Goal: Transaction & Acquisition: Download file/media

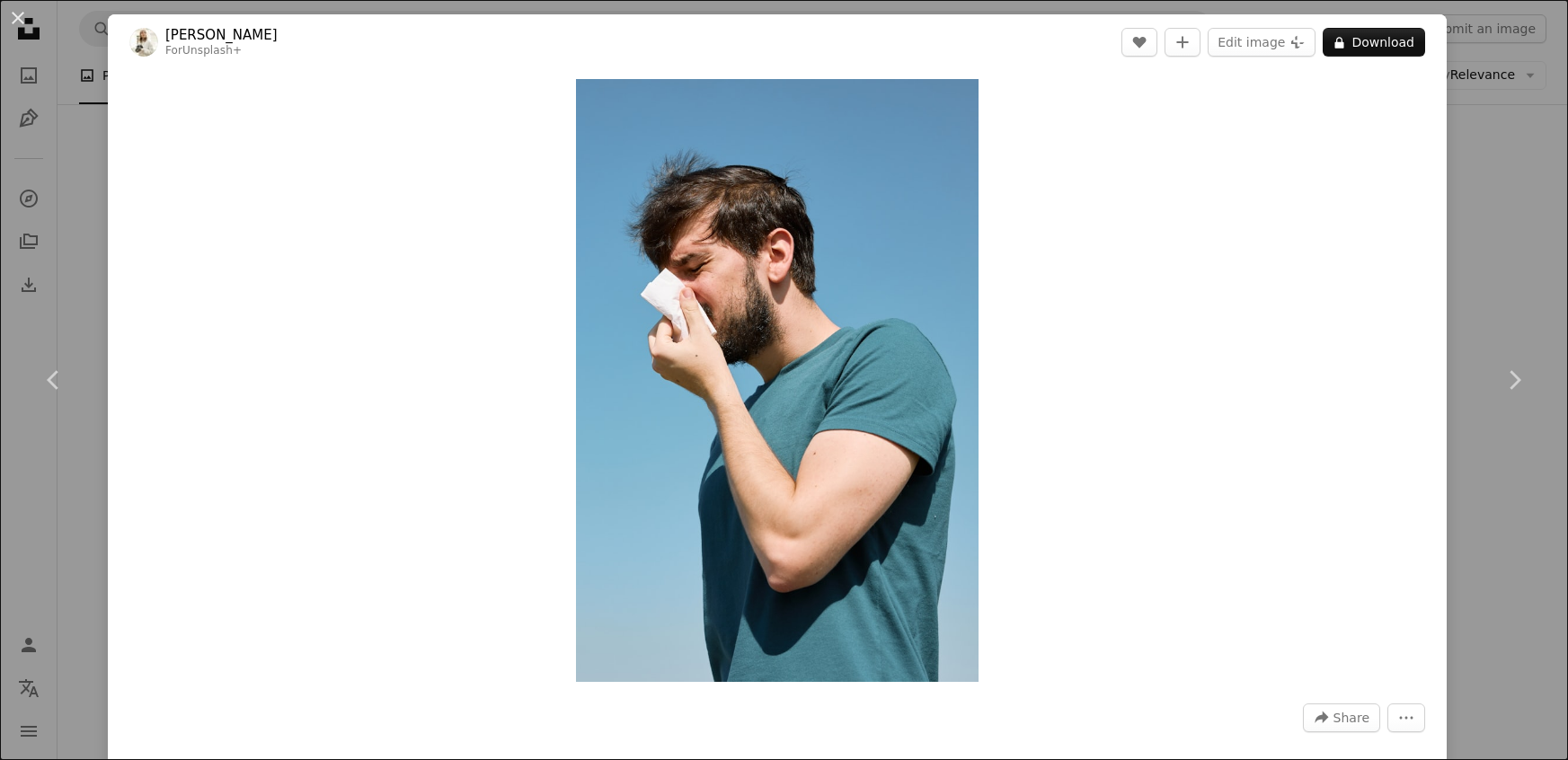
scroll to position [123, 0]
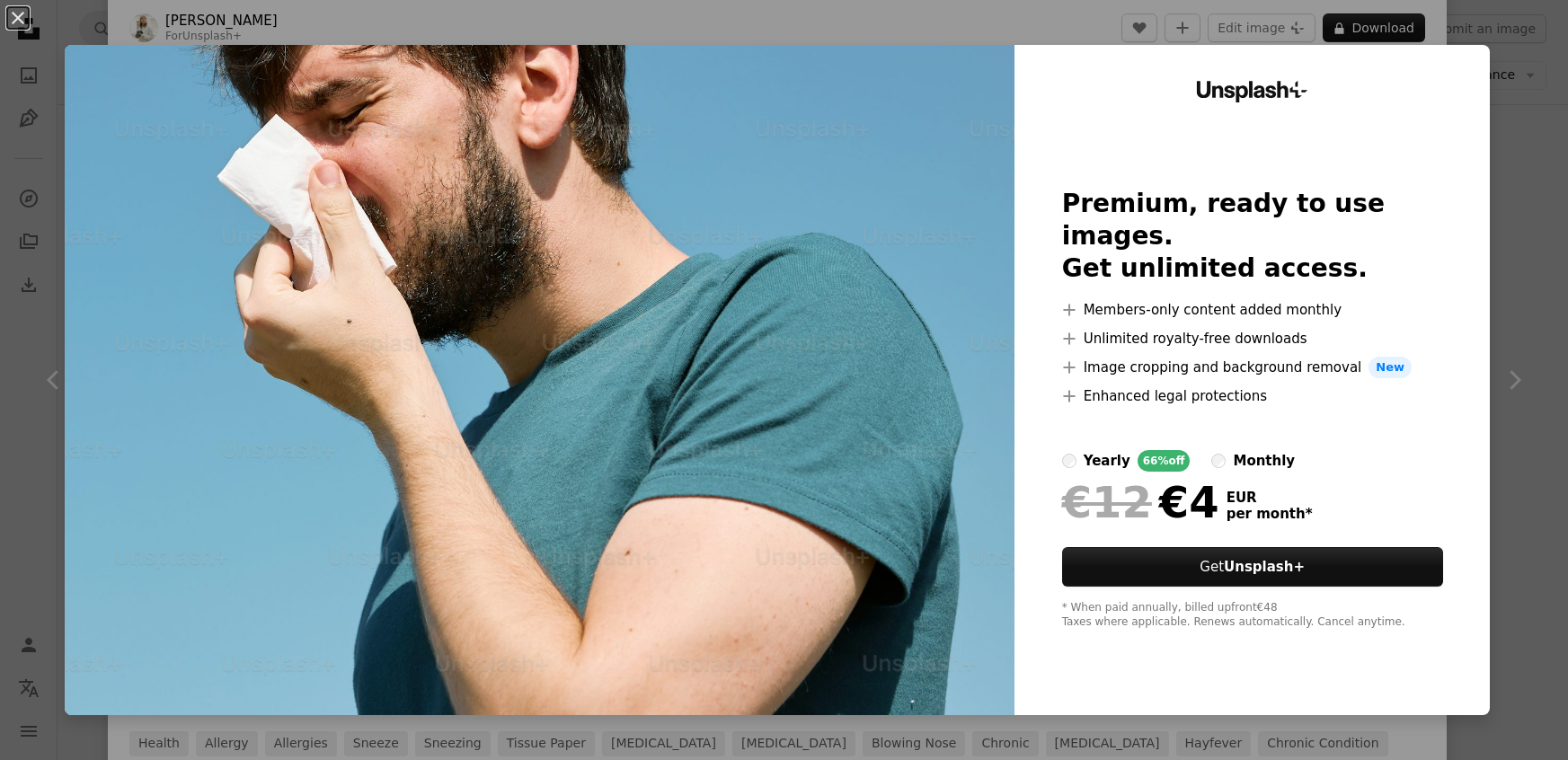
click at [820, 385] on img at bounding box center [539, 380] width 949 height 670
click at [1521, 403] on div "An X shape Unsplash+ Premium, ready to use images. Get unlimited access. A plus…" at bounding box center [784, 380] width 1568 height 760
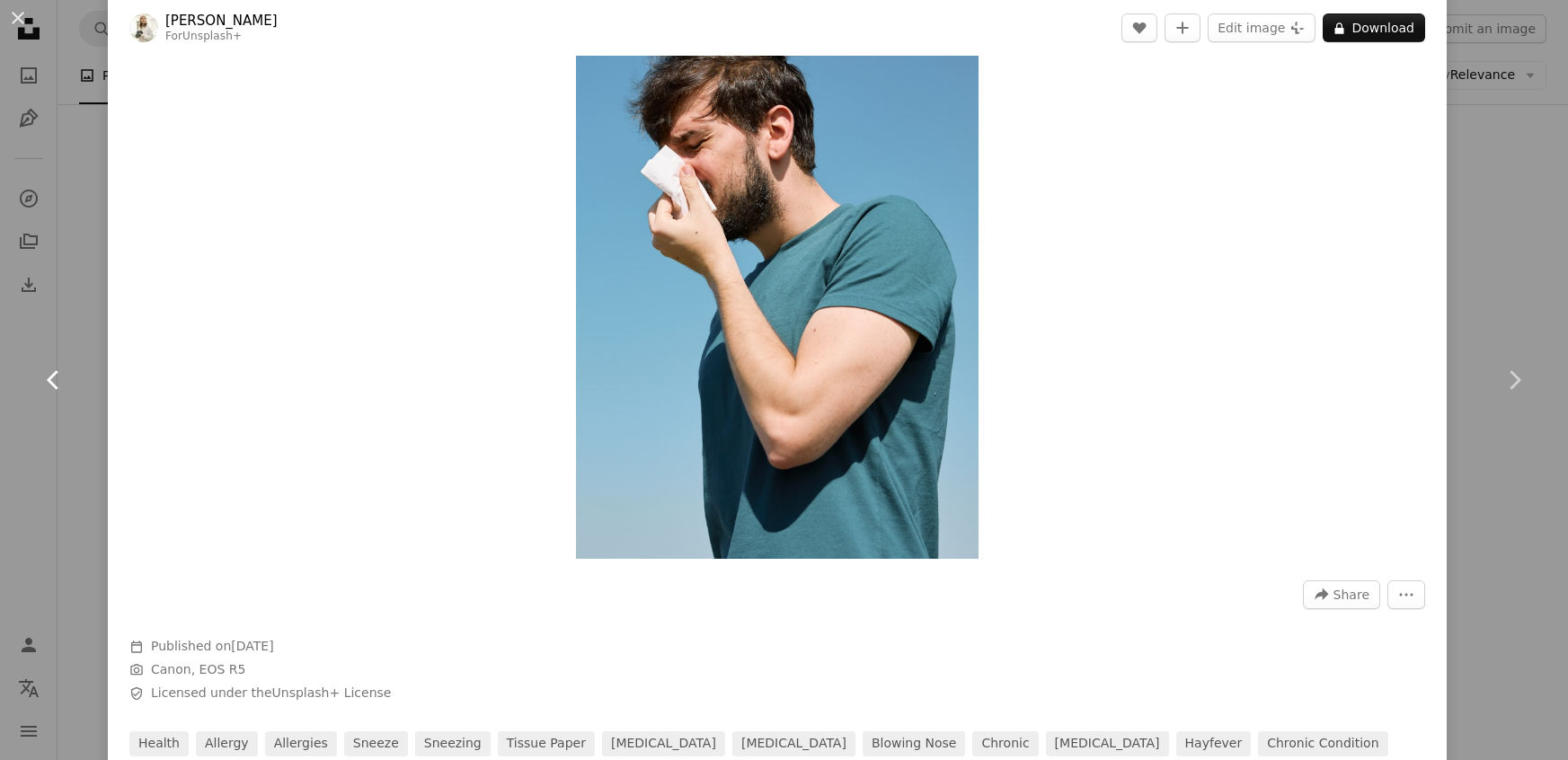
click at [75, 364] on link "Chevron left" at bounding box center [53, 380] width 108 height 172
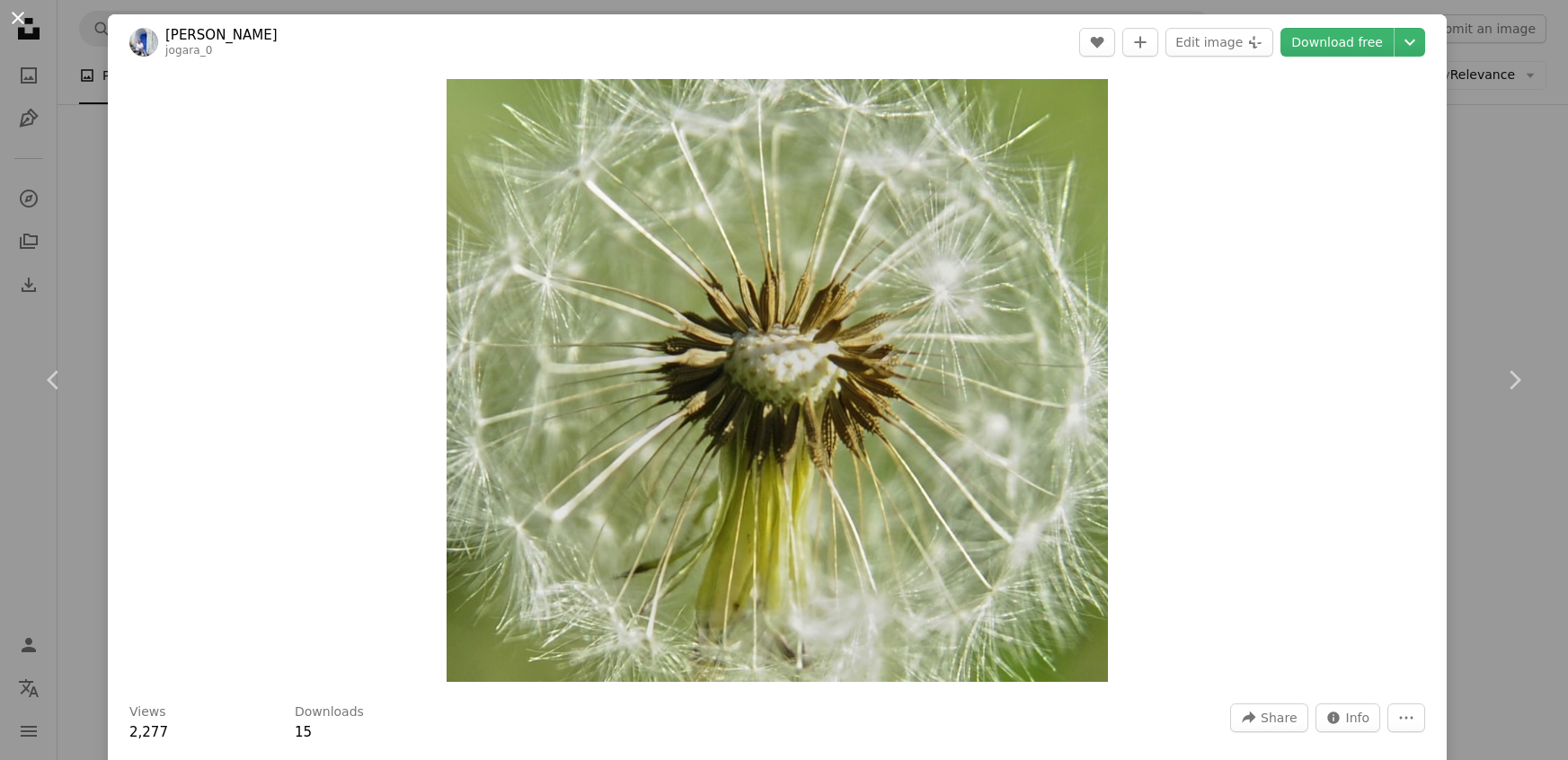
click at [24, 21] on button "An X shape" at bounding box center [18, 18] width 22 height 22
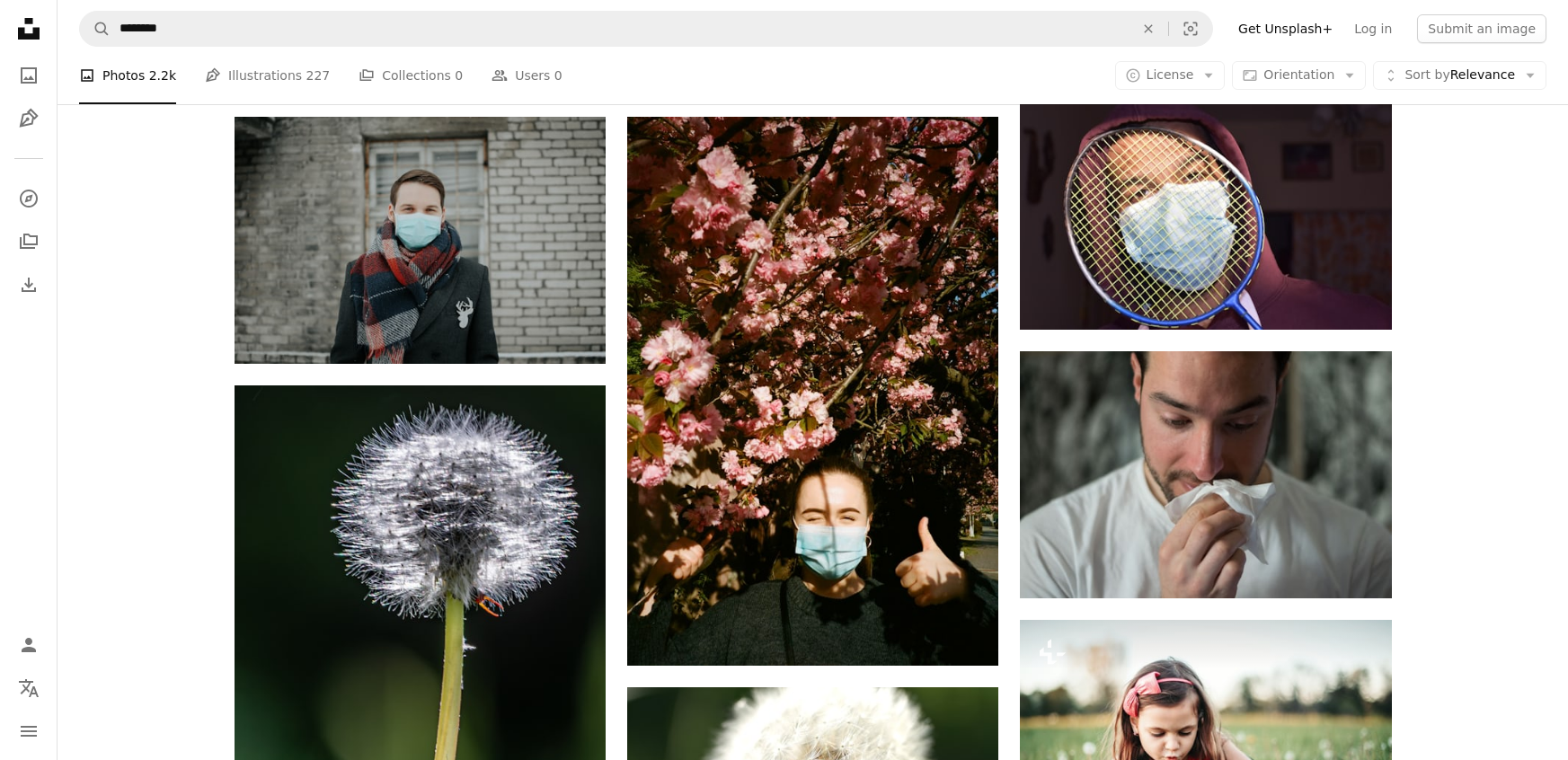
scroll to position [878, 0]
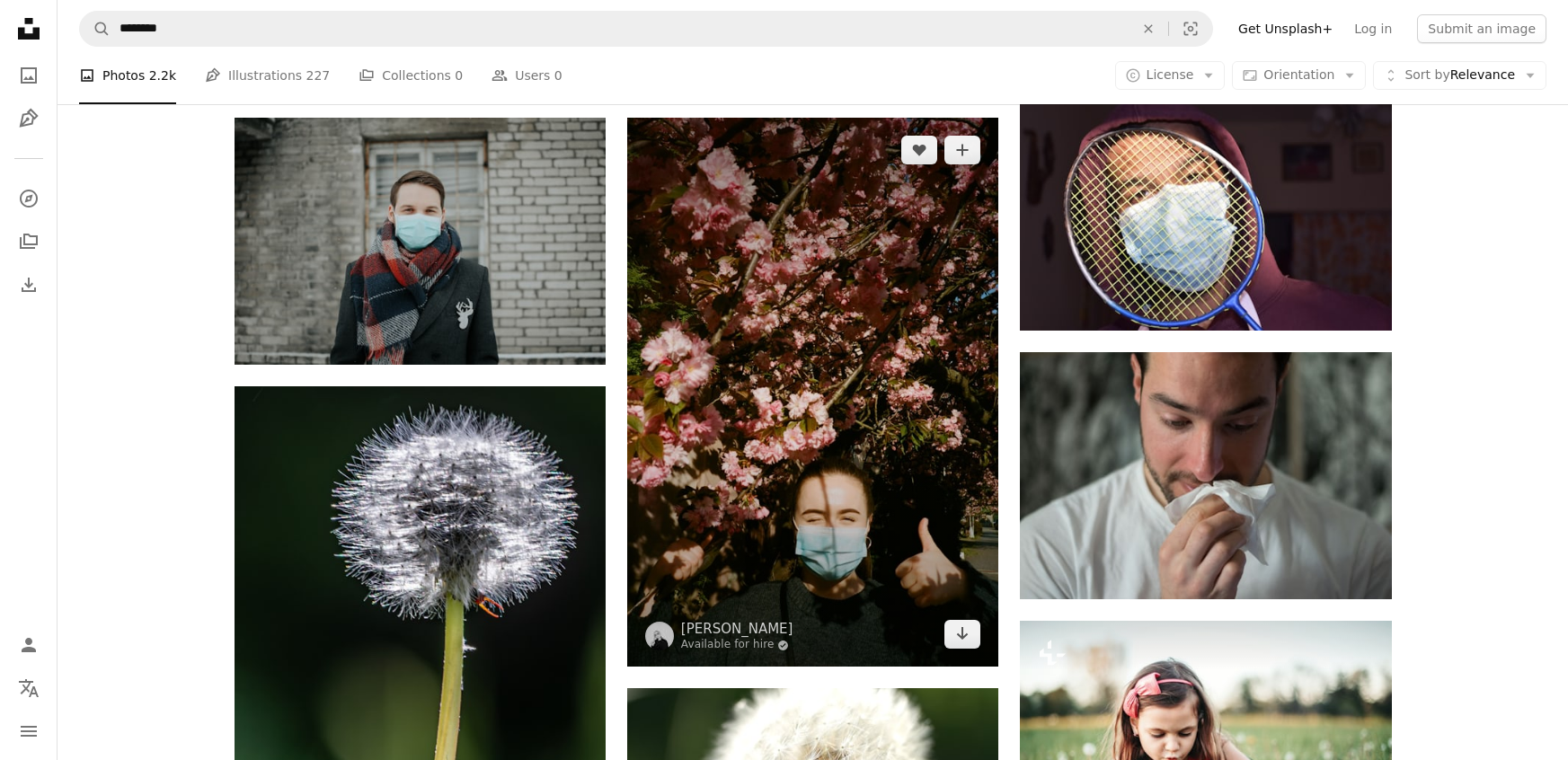
click at [785, 470] on img at bounding box center [813, 392] width 371 height 550
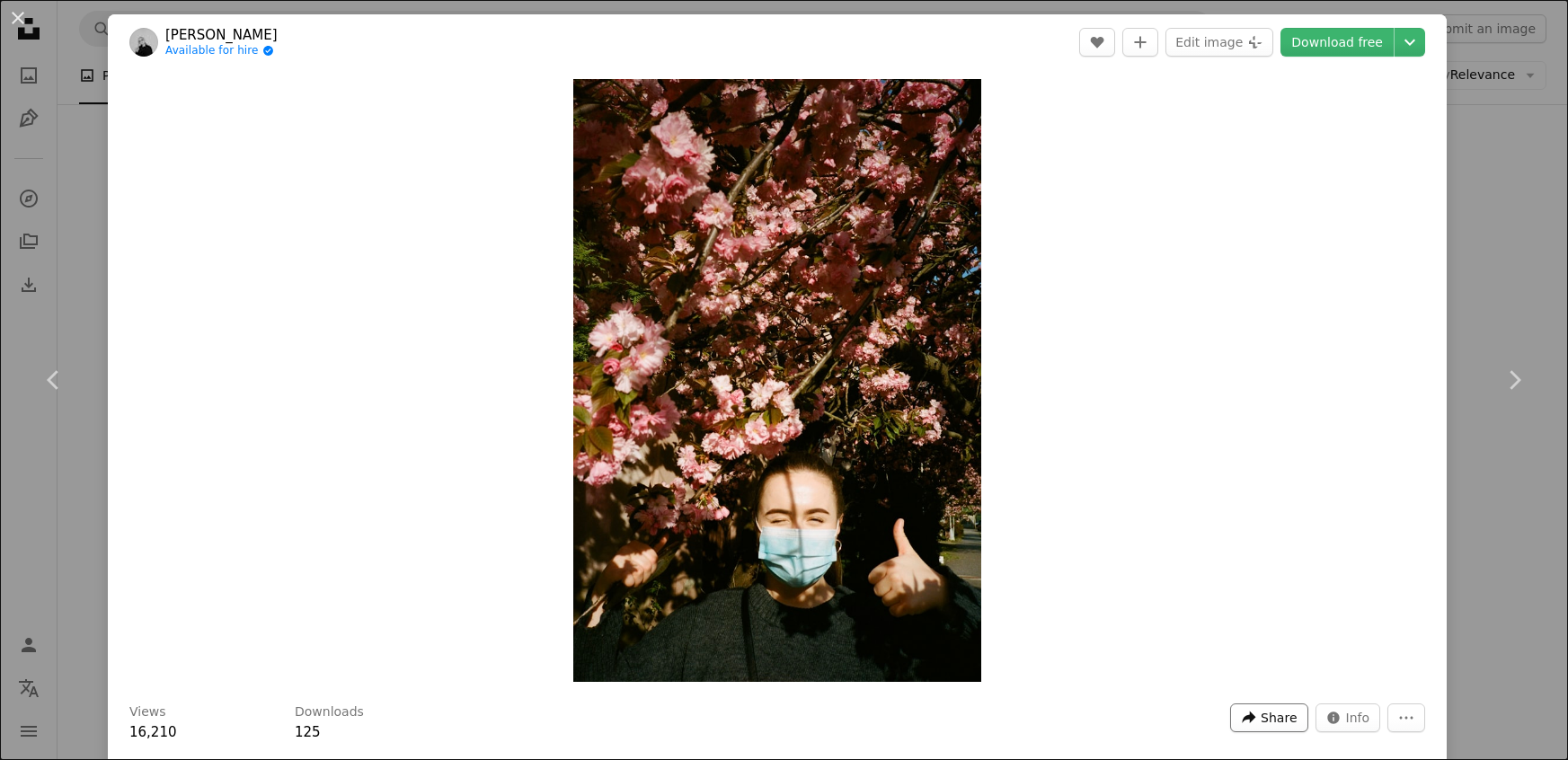
click at [1294, 711] on span "Share" at bounding box center [1279, 718] width 36 height 27
click at [1255, 661] on div "A URL sharing icon (chains) Copy link" at bounding box center [1243, 673] width 148 height 32
click at [27, 20] on button "An X shape" at bounding box center [18, 18] width 22 height 22
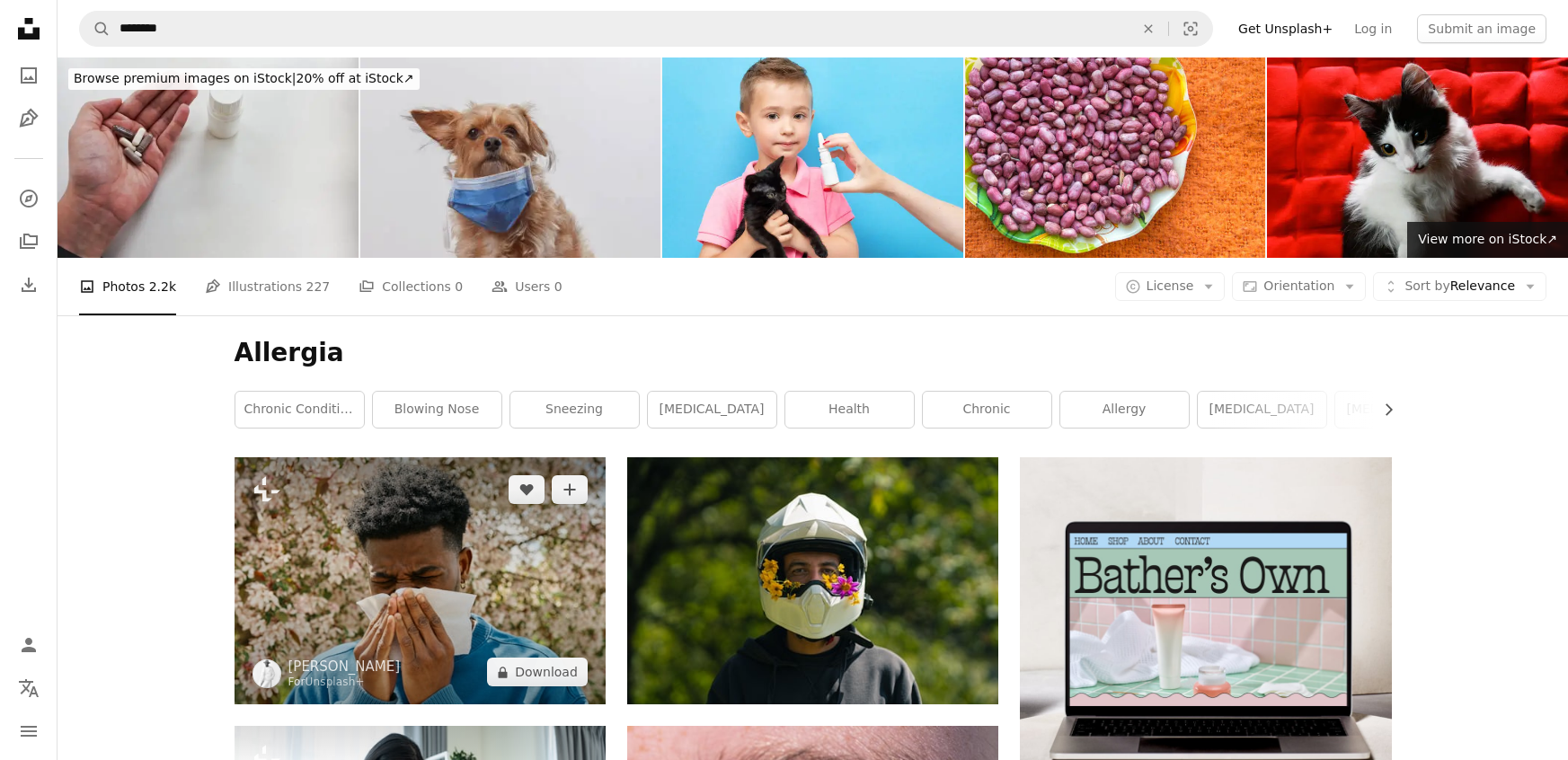
click at [431, 571] on img at bounding box center [420, 580] width 371 height 247
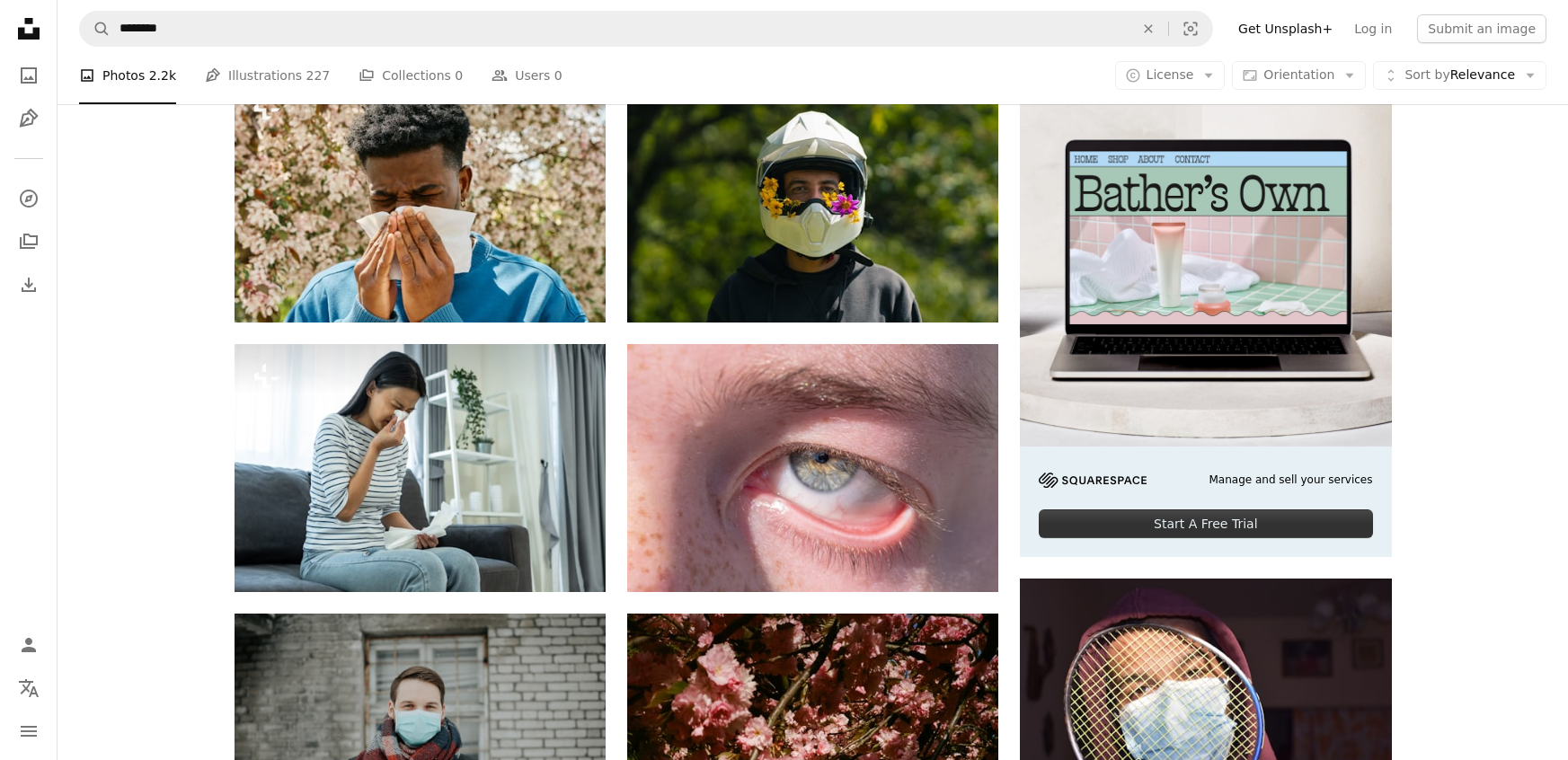
scroll to position [383, 0]
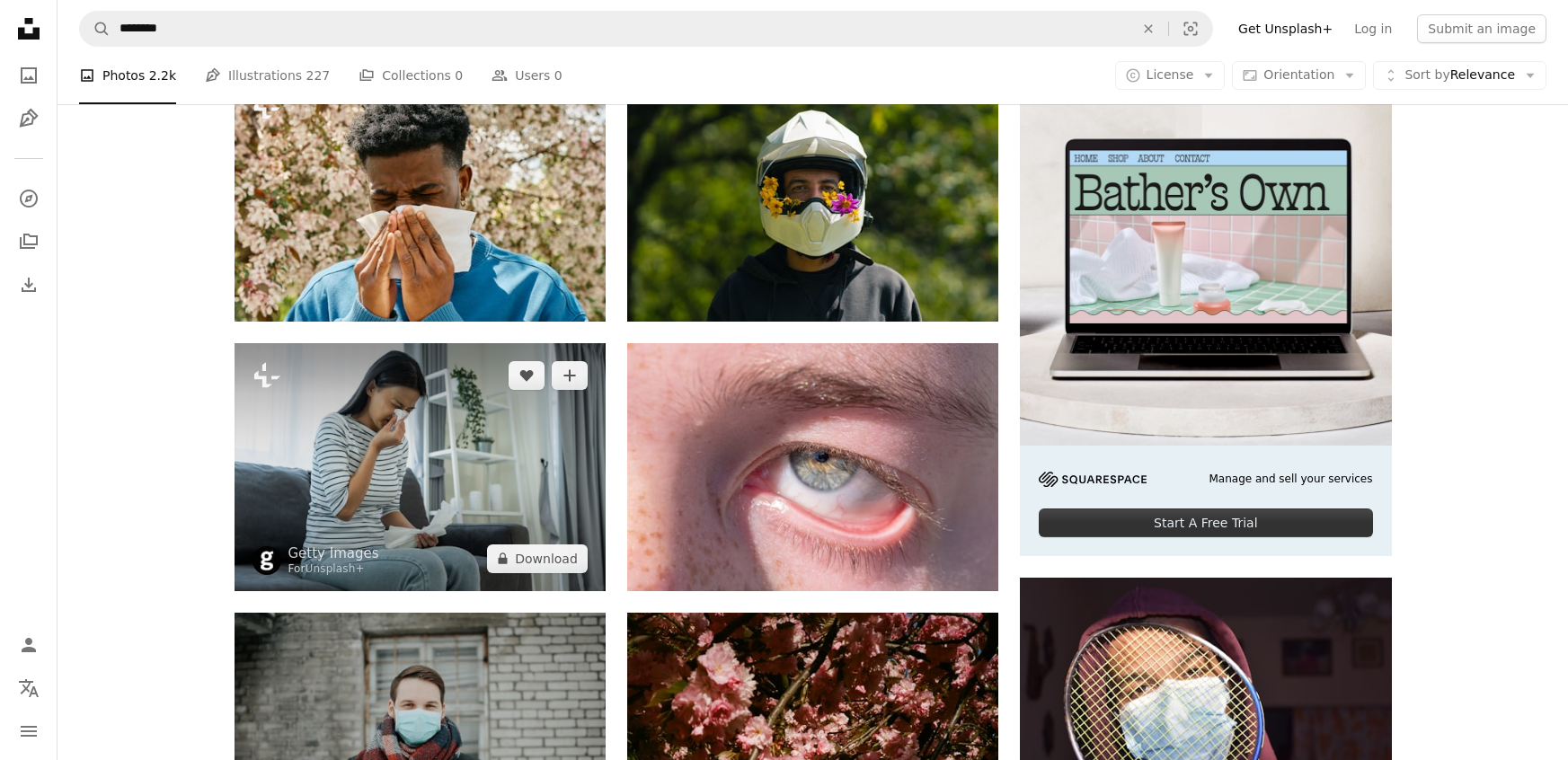
click at [363, 414] on img at bounding box center [420, 466] width 371 height 247
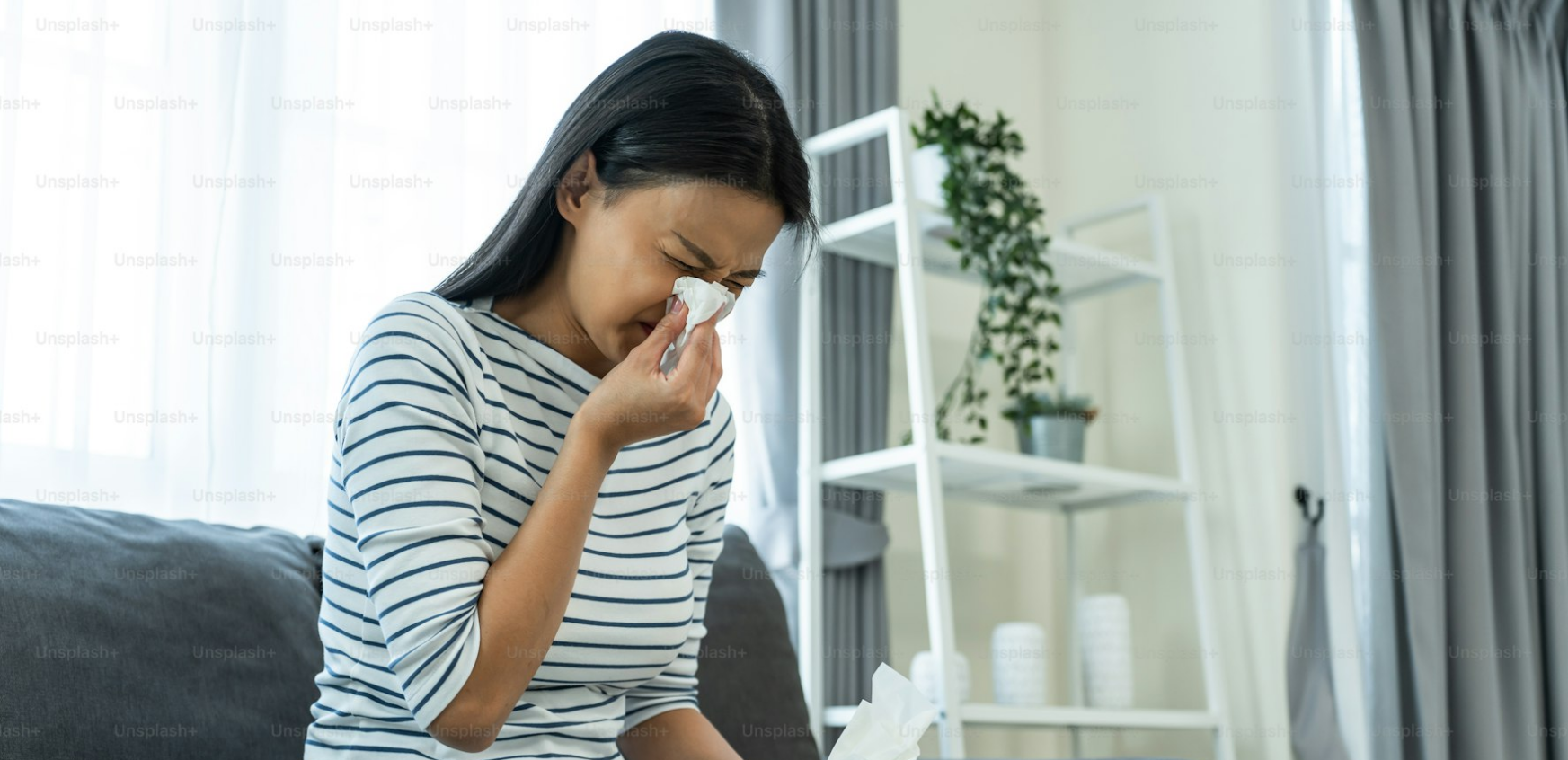
scroll to position [143, 0]
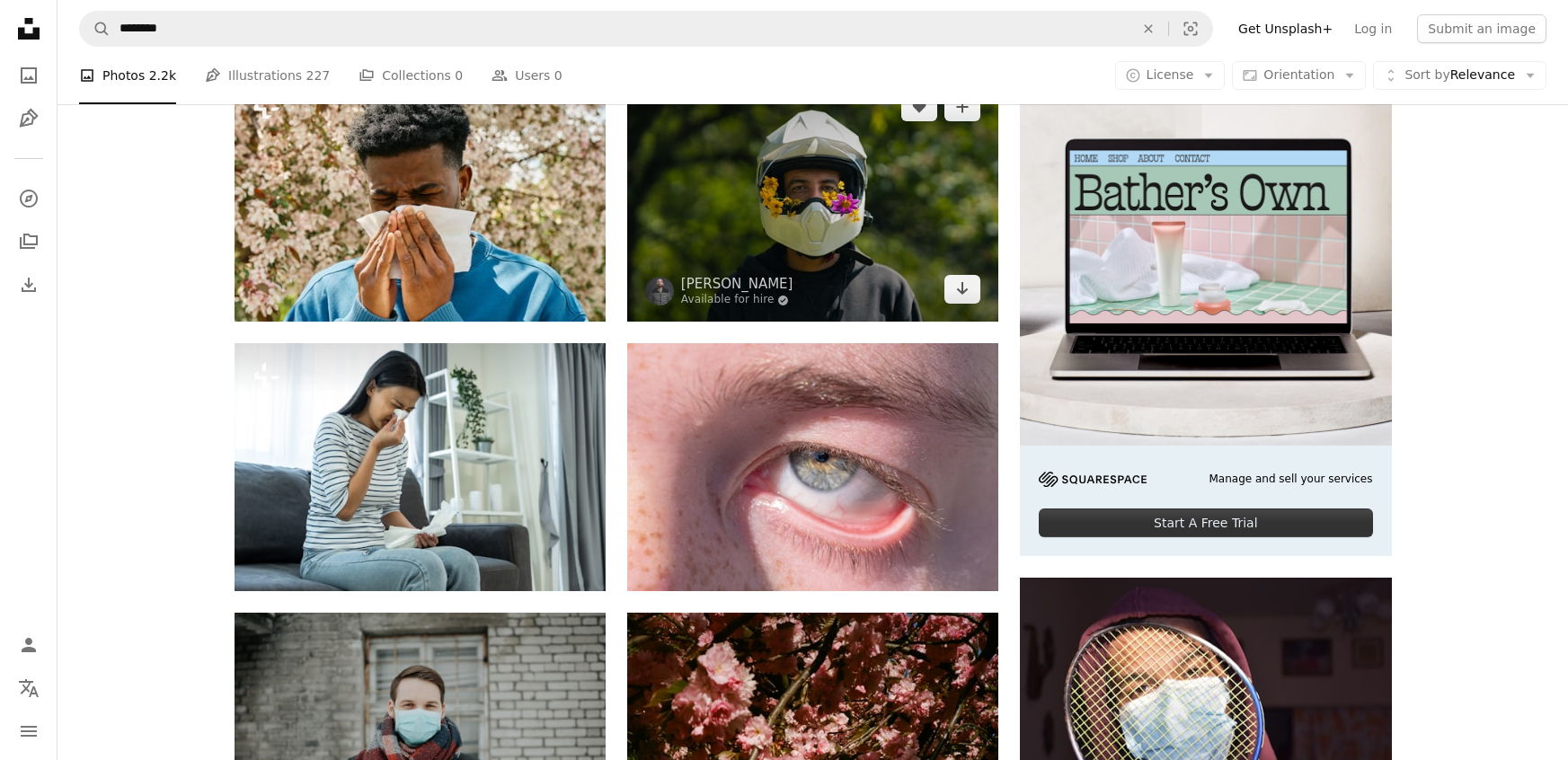
click at [759, 191] on img at bounding box center [813, 197] width 371 height 247
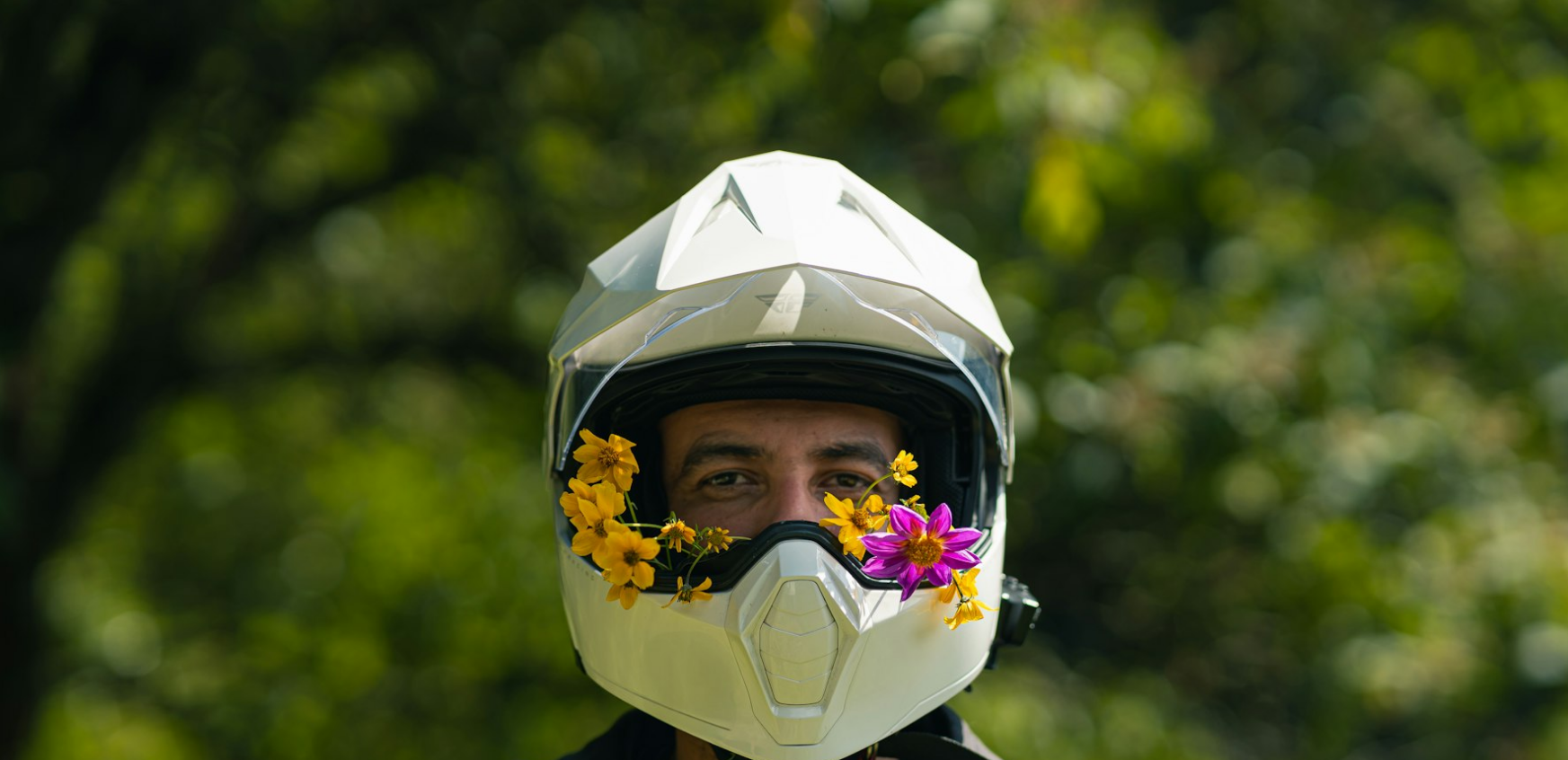
click at [759, 191] on img "Zoom out on this image" at bounding box center [784, 522] width 1569 height 1047
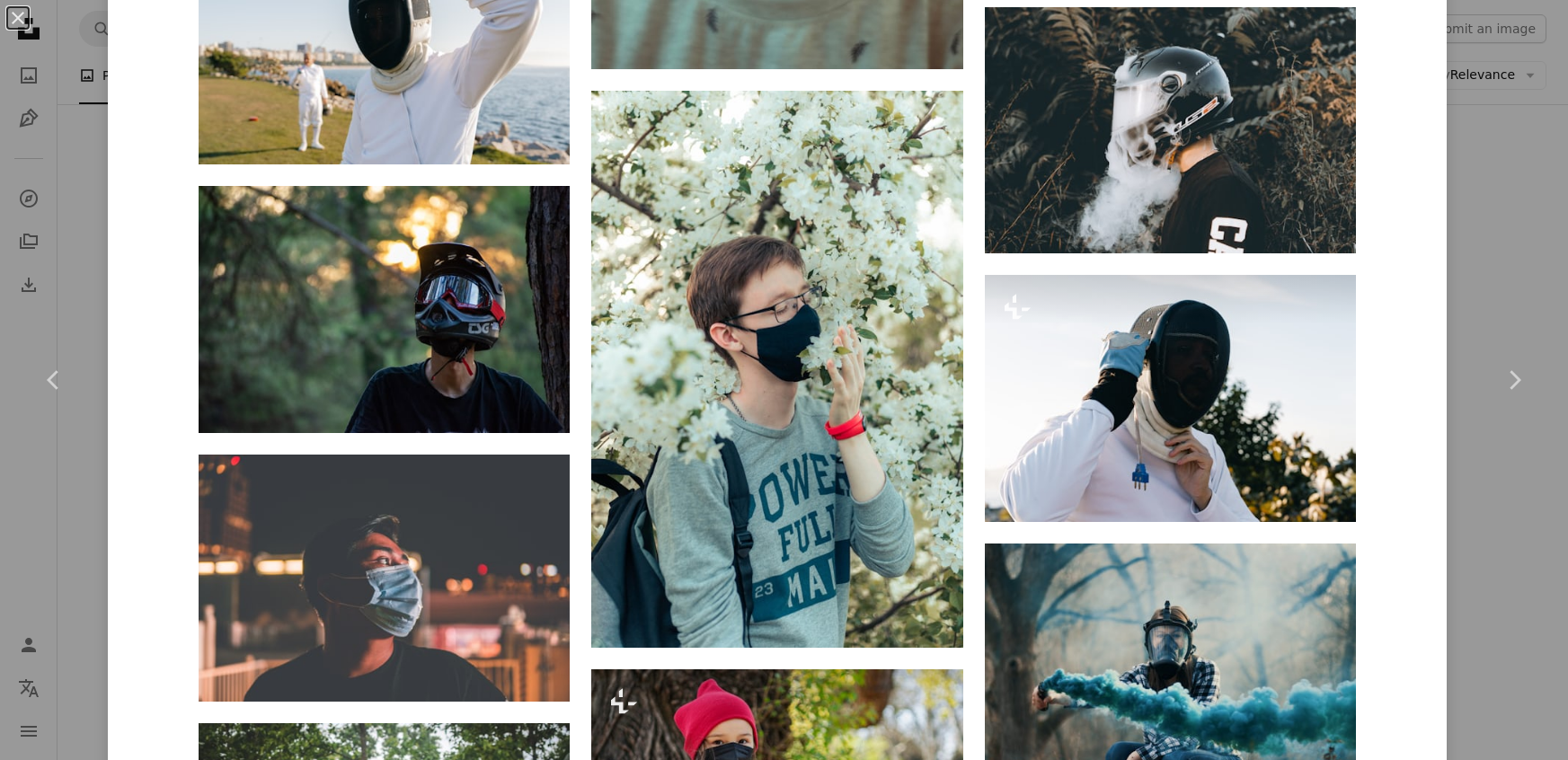
scroll to position [3223, 0]
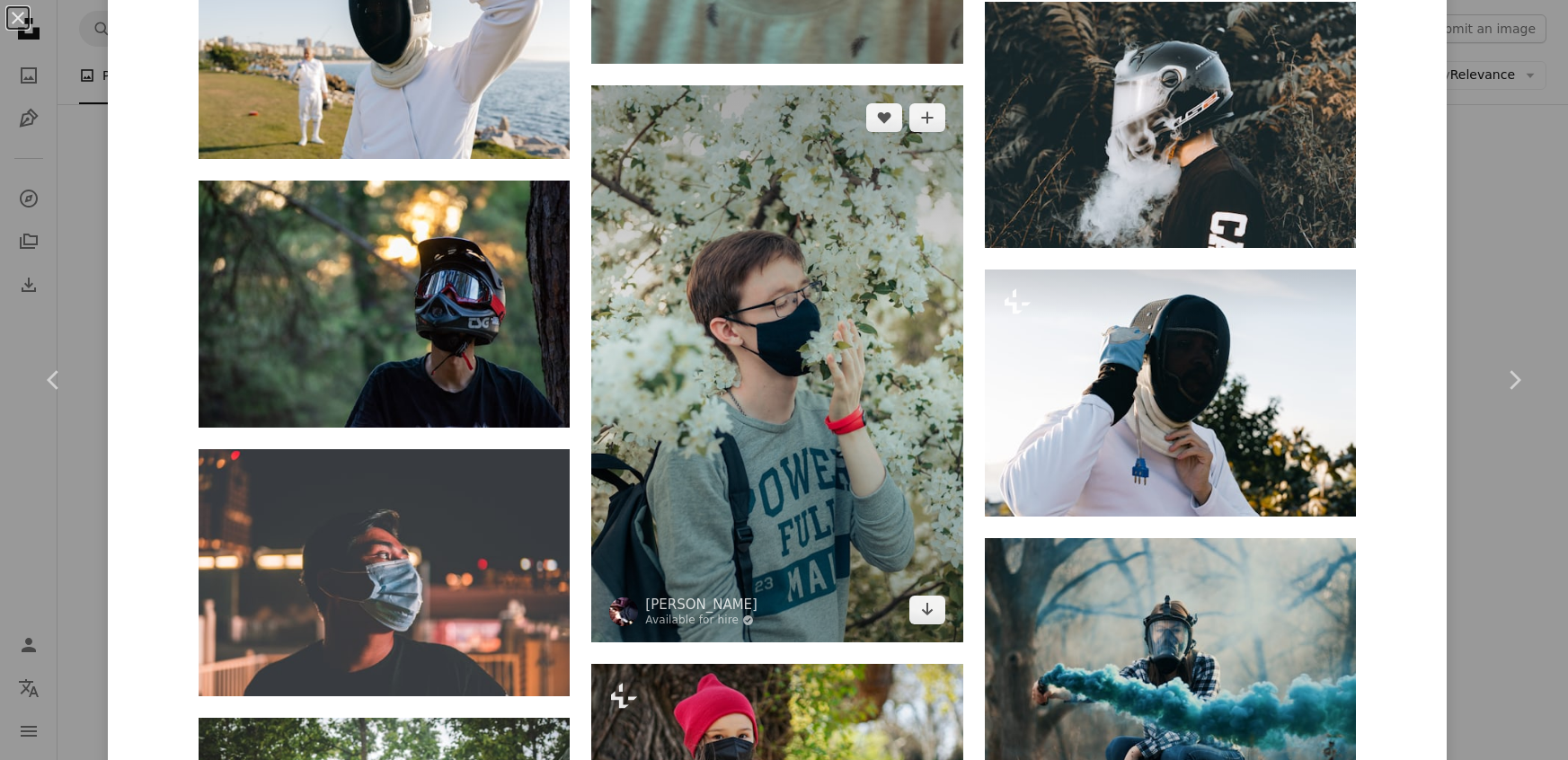
click at [819, 317] on img at bounding box center [777, 364] width 371 height 557
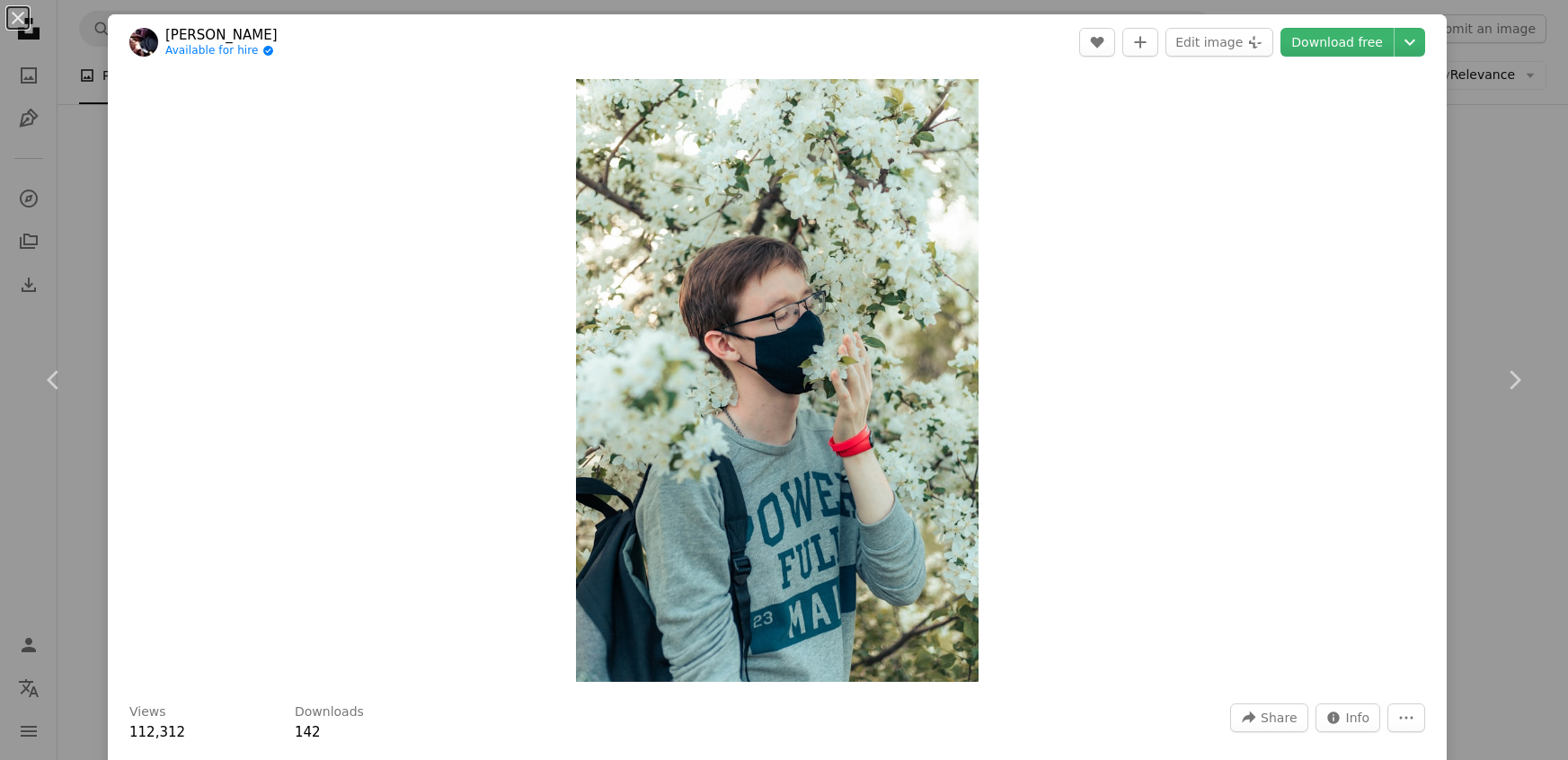
click at [801, 320] on img "Zoom in on this image" at bounding box center [777, 380] width 402 height 603
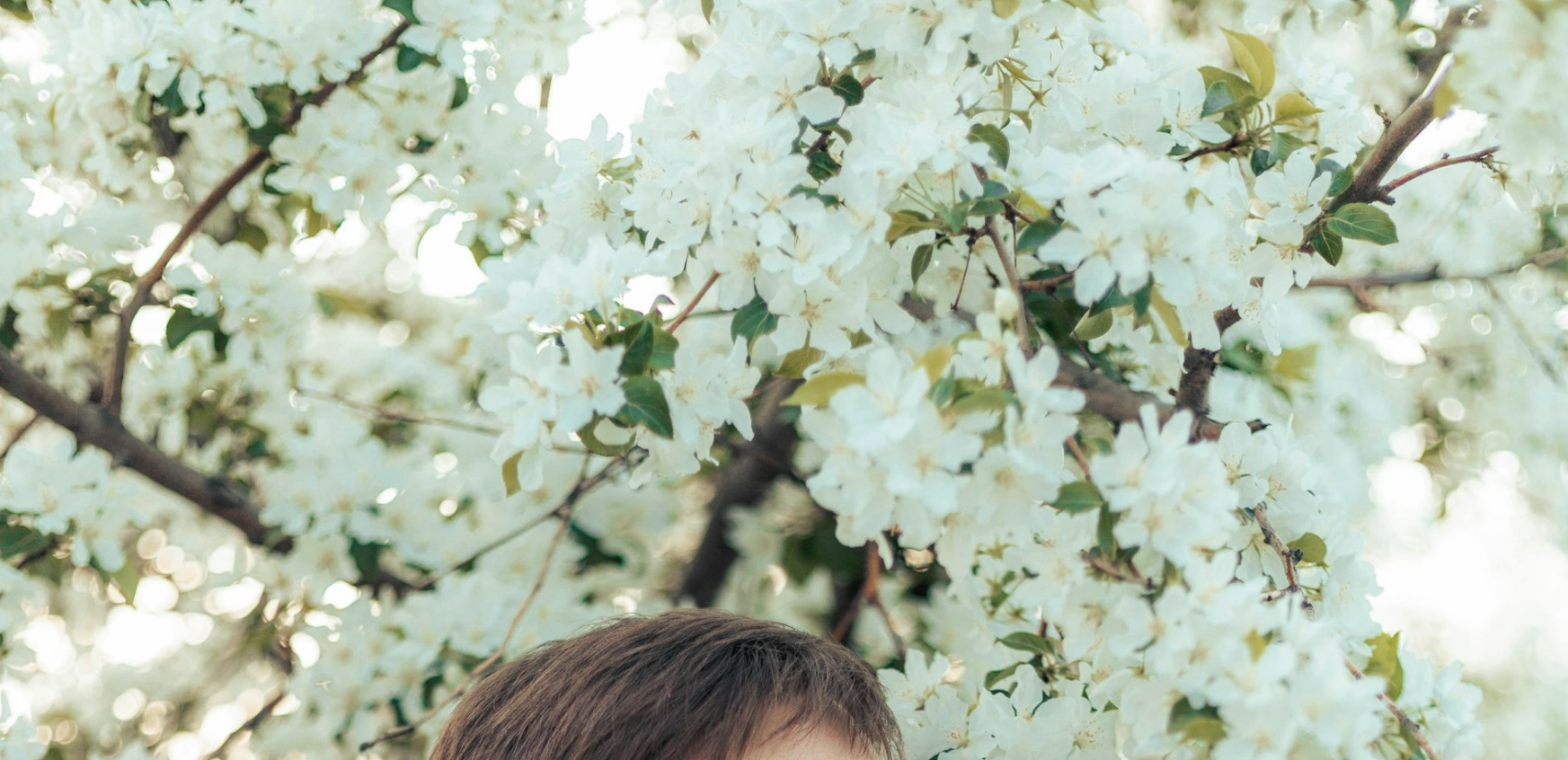
scroll to position [797, 0]
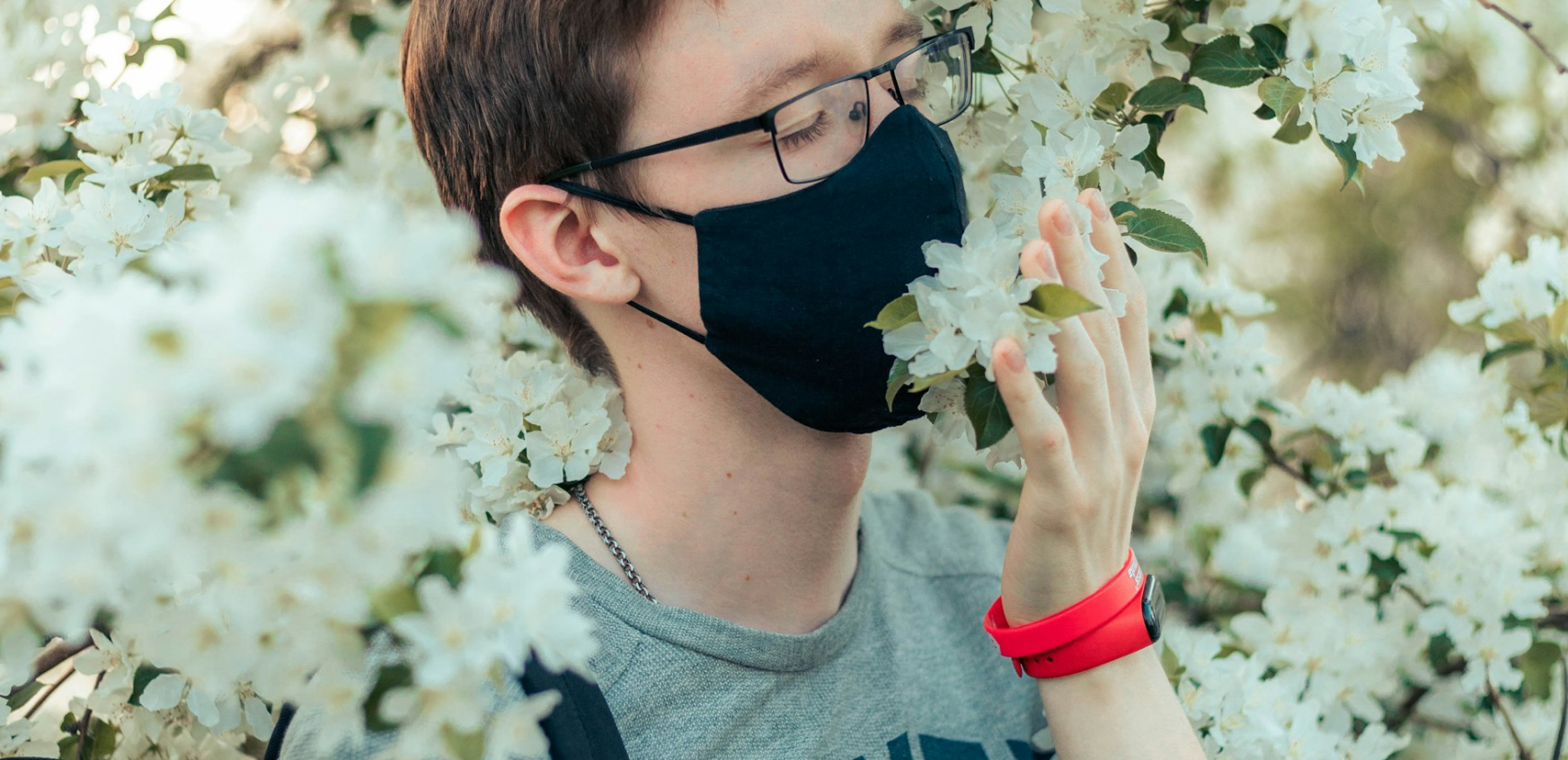
click at [801, 320] on img "Zoom out on this image" at bounding box center [784, 379] width 1569 height 2355
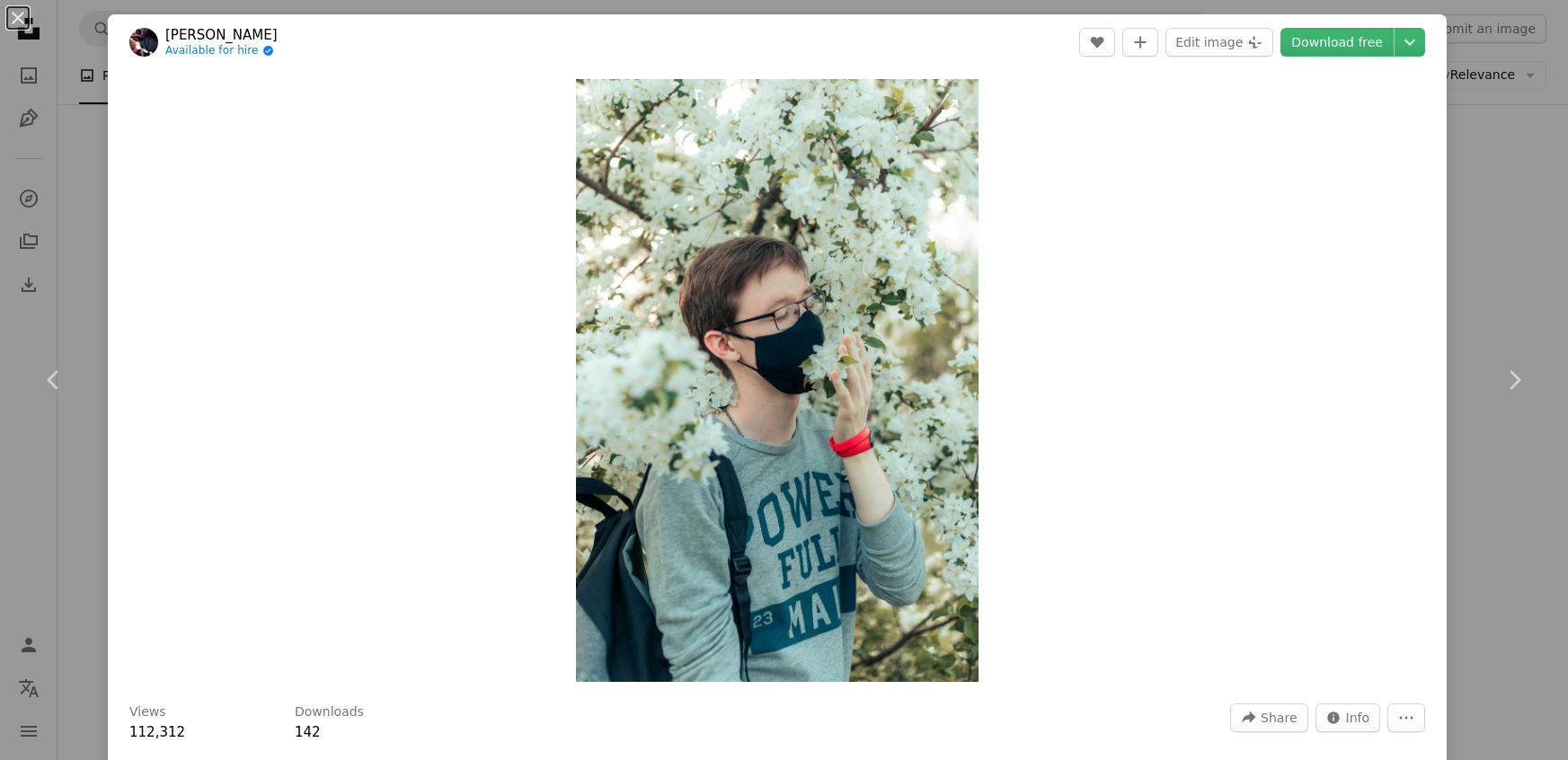
click at [786, 405] on img "Zoom in on this image" at bounding box center [777, 380] width 402 height 603
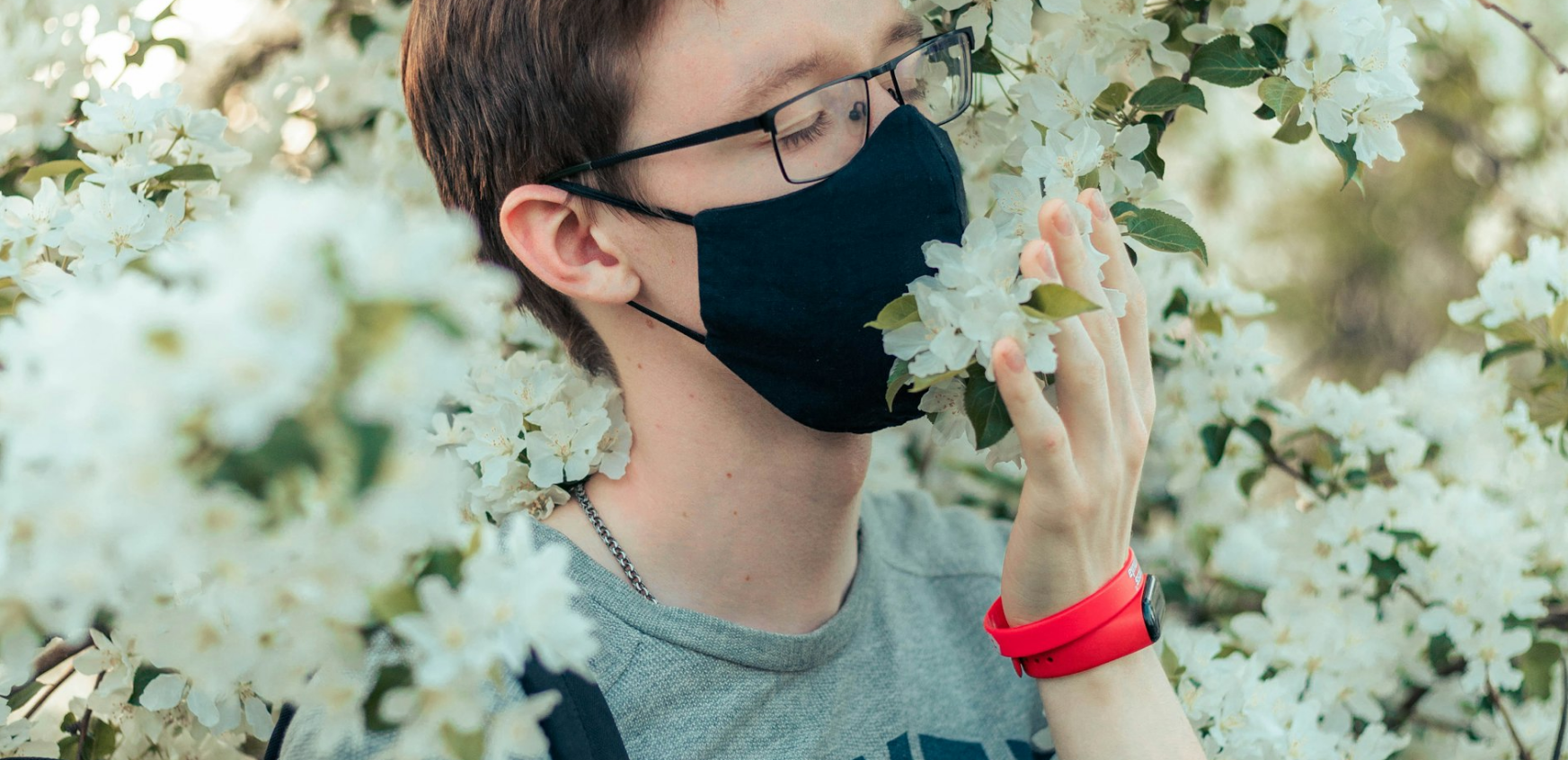
click at [786, 405] on img "Zoom out on this image" at bounding box center [784, 379] width 1569 height 2355
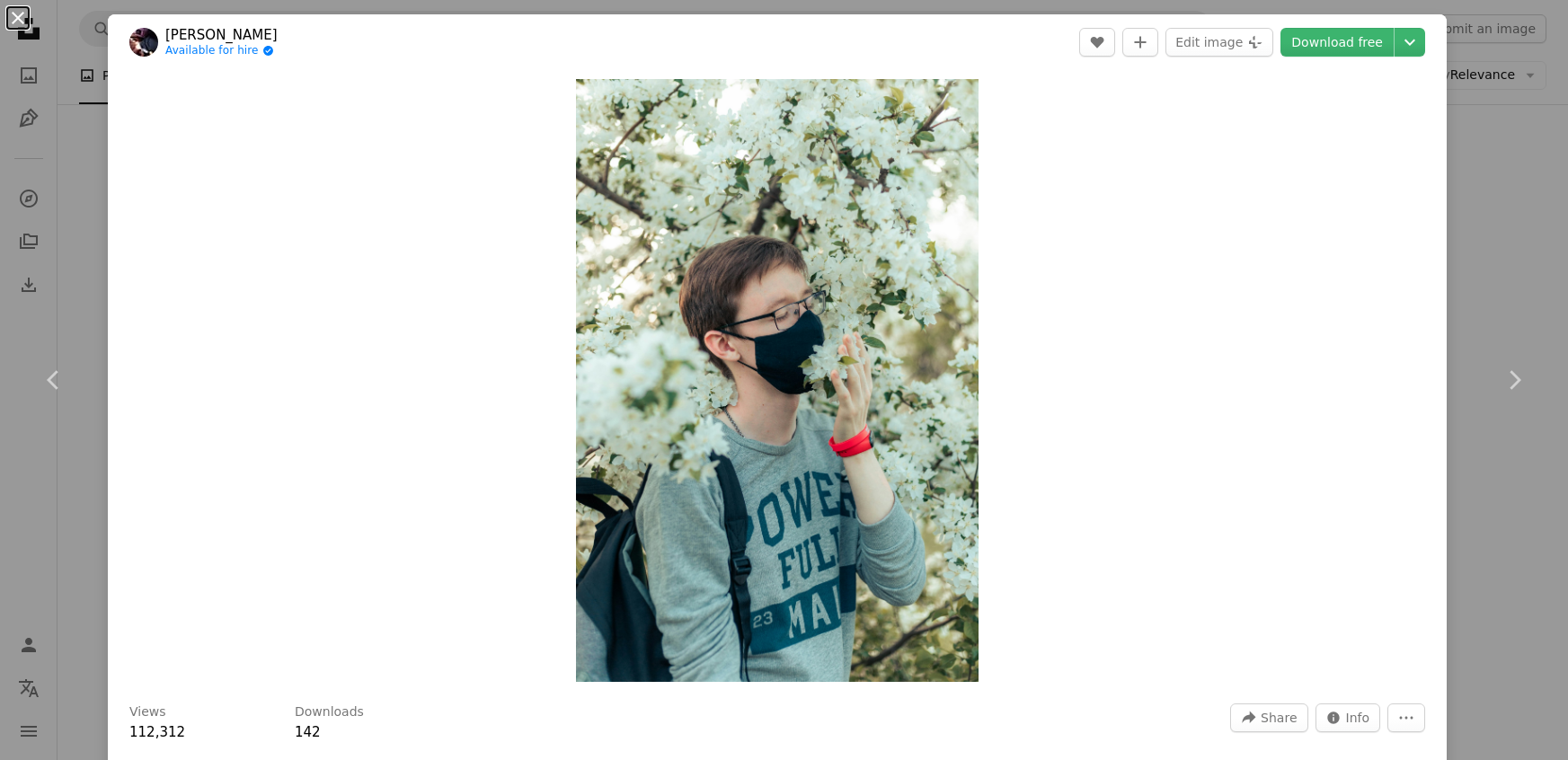
click at [15, 23] on button "An X shape" at bounding box center [18, 18] width 22 height 22
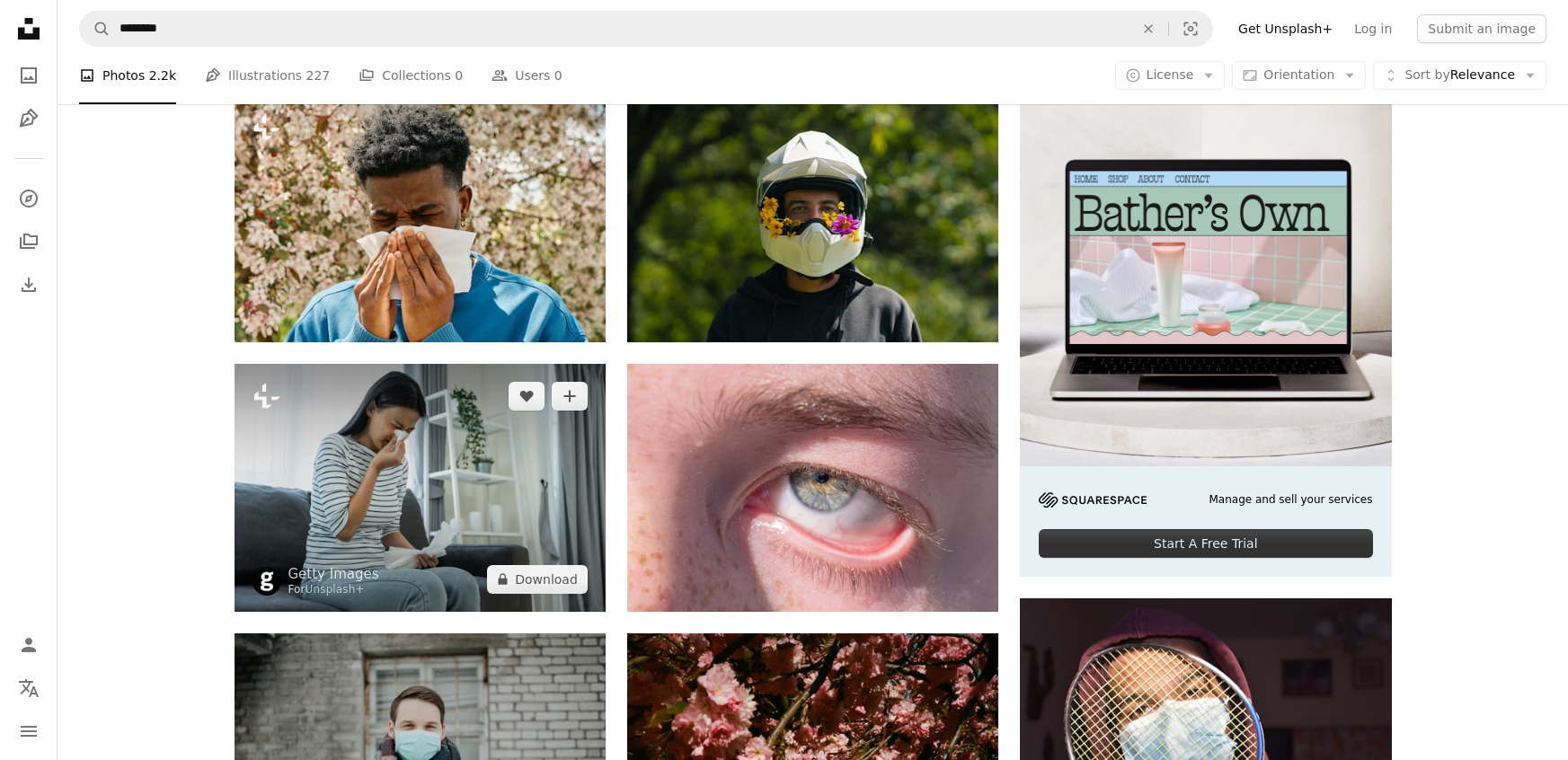
scroll to position [361, 0]
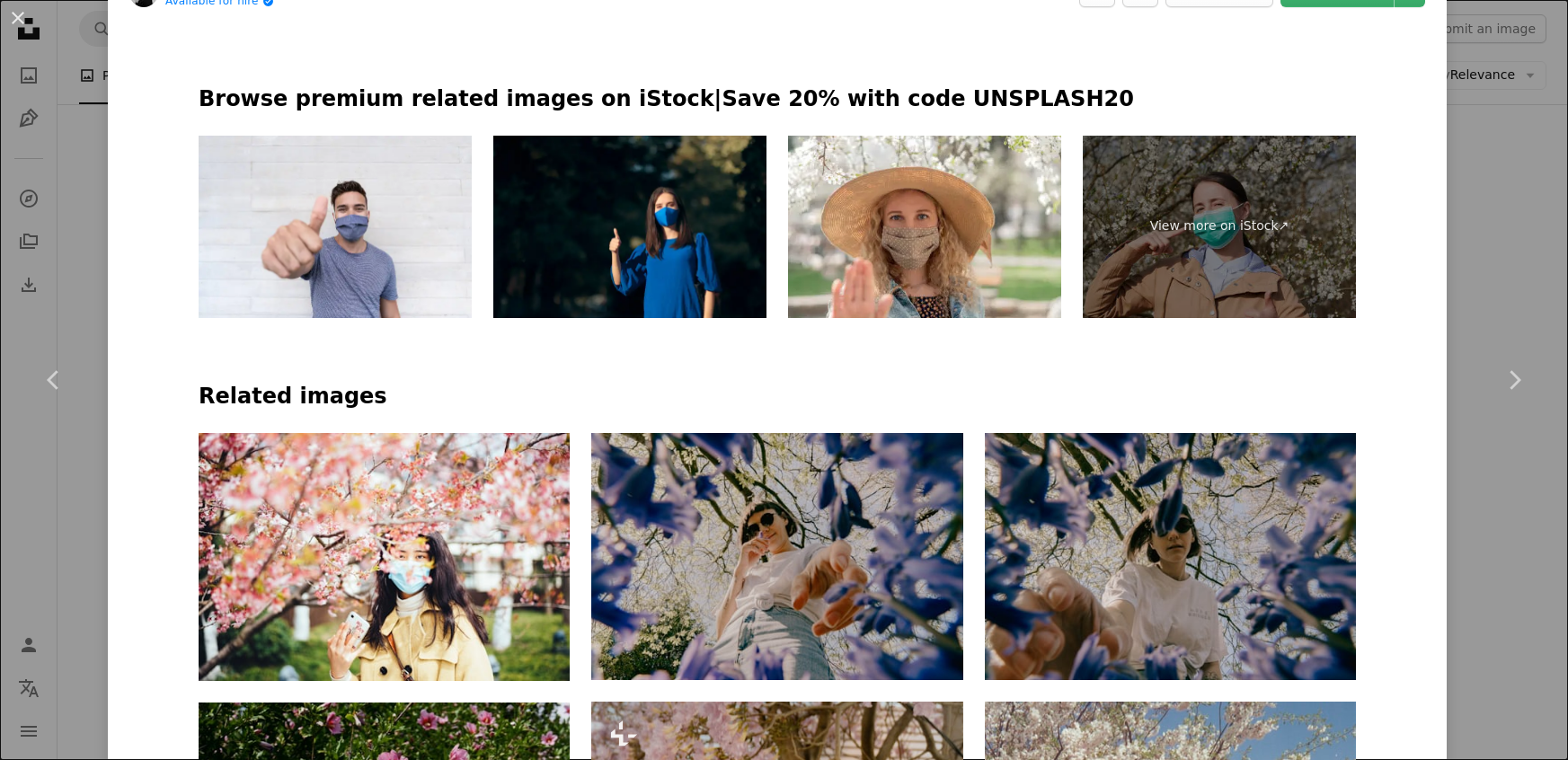
scroll to position [968, 0]
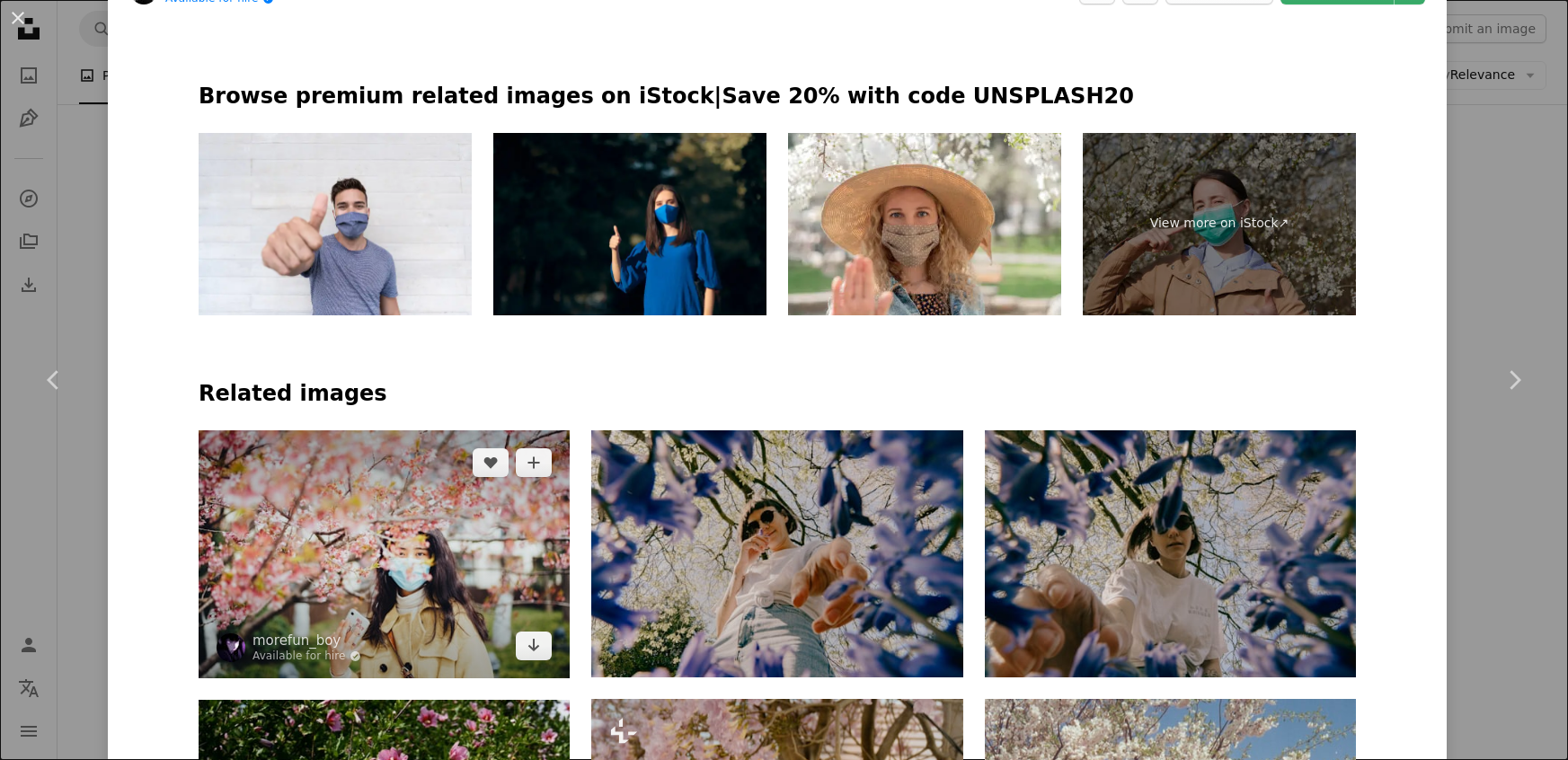
click at [328, 479] on img at bounding box center [385, 554] width 371 height 248
